Goal: Find contact information: Find contact information

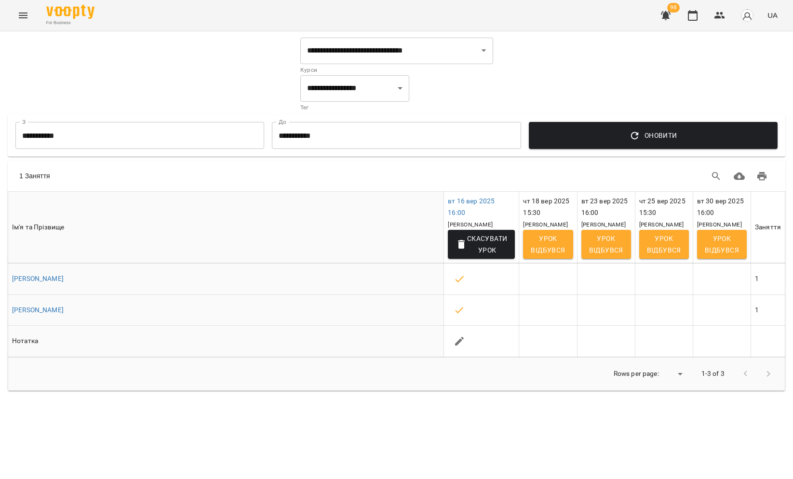
select select "**********"
click at [26, 25] on button "Menu" at bounding box center [23, 15] width 23 height 23
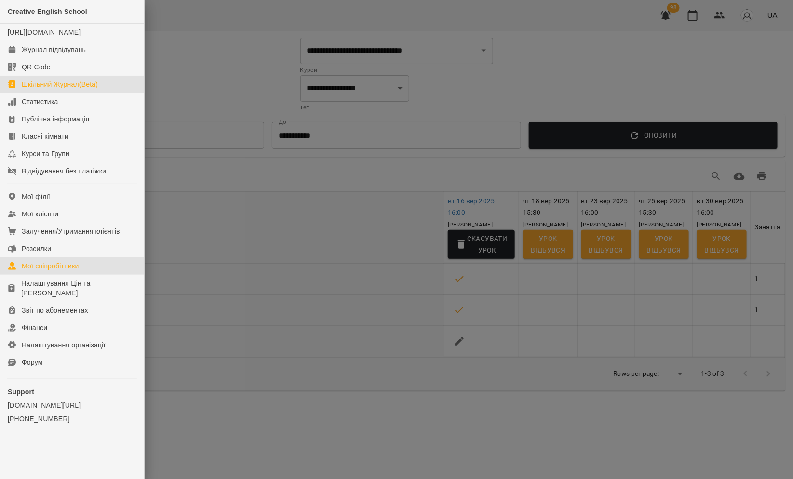
click at [57, 271] on div "Мої співробітники" at bounding box center [50, 266] width 57 height 10
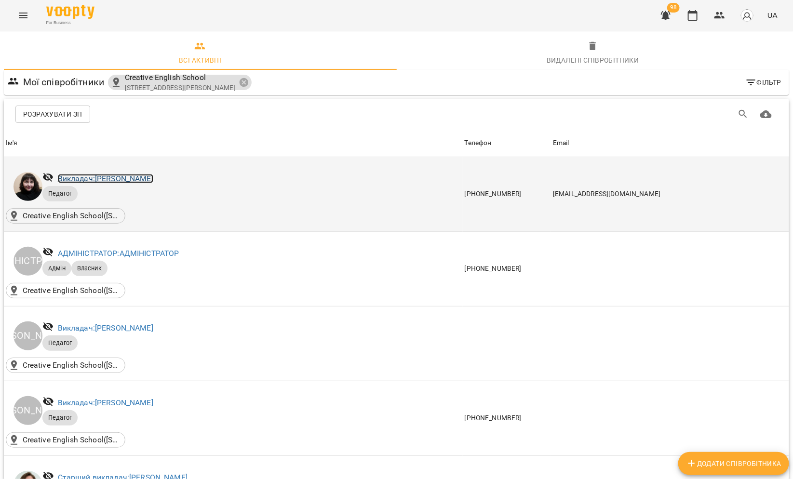
click at [98, 175] on link "Викладач: [PERSON_NAME]" at bounding box center [105, 178] width 95 height 9
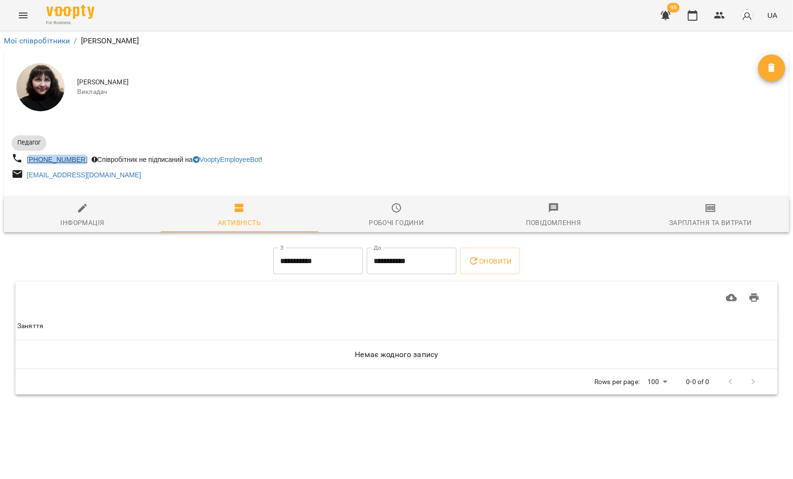
drag, startPoint x: 84, startPoint y: 161, endPoint x: 30, endPoint y: 160, distance: 54.0
click at [29, 161] on div "[PHONE_NUMBER]" at bounding box center [57, 159] width 65 height 13
copy link "380683583004"
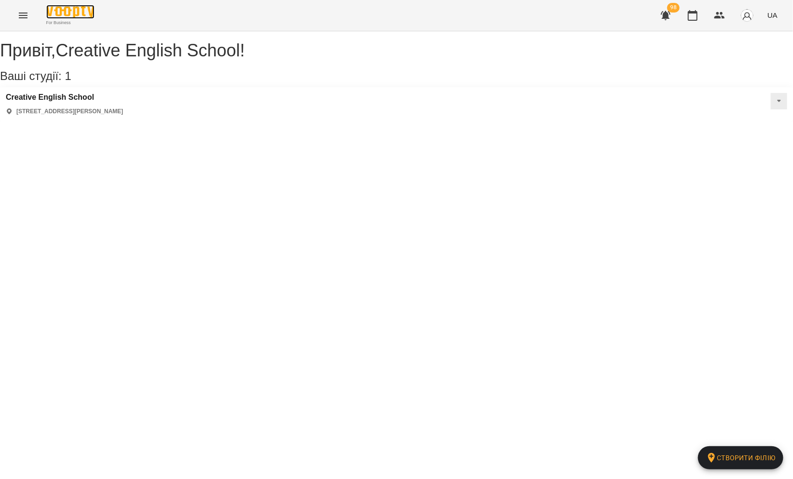
click at [49, 13] on img at bounding box center [70, 12] width 48 height 14
click at [28, 8] on button "Menu" at bounding box center [23, 15] width 23 height 23
